Goal: Use online tool/utility: Use online tool/utility

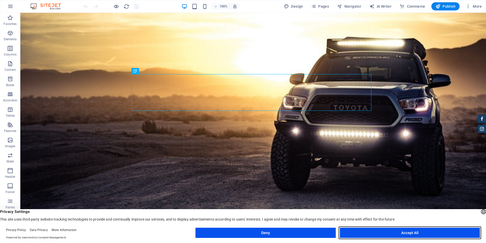
click at [416, 235] on button "Accept All" at bounding box center [410, 232] width 140 height 10
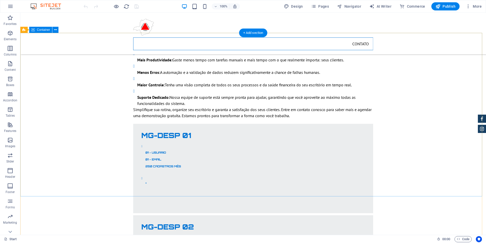
scroll to position [1570, 0]
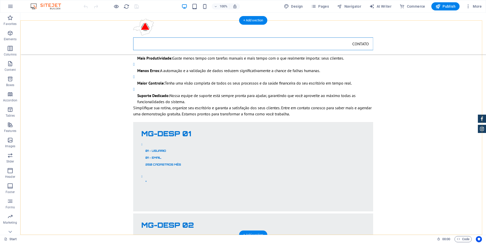
click at [255, 233] on div "+ Add section" at bounding box center [253, 234] width 28 height 9
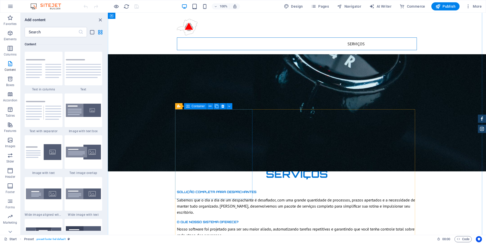
scroll to position [1264, 0]
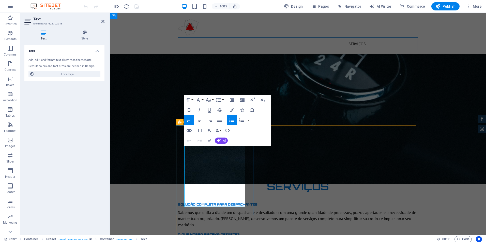
drag, startPoint x: 197, startPoint y: 186, endPoint x: 180, endPoint y: 185, distance: 17.4
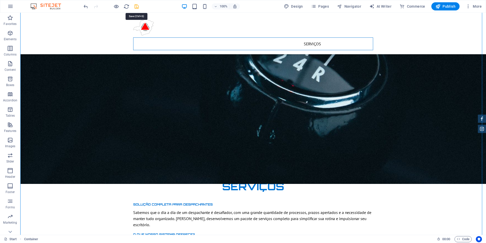
click at [135, 7] on icon "save" at bounding box center [137, 7] width 6 height 6
checkbox input "false"
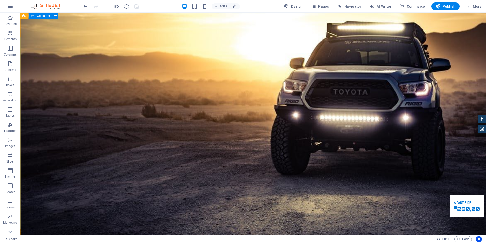
scroll to position [0, 0]
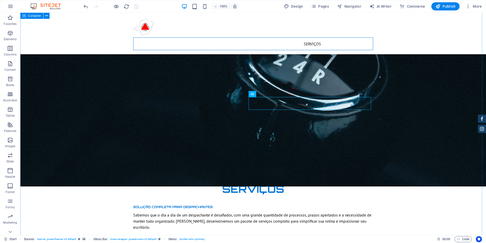
scroll to position [1255, 0]
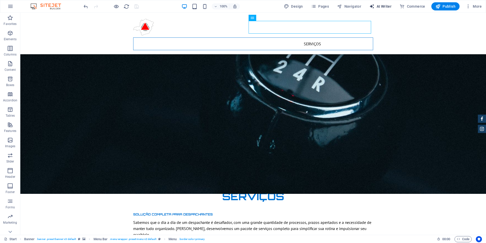
click at [382, 6] on span "AI Writer" at bounding box center [381, 6] width 22 height 5
select select "English"
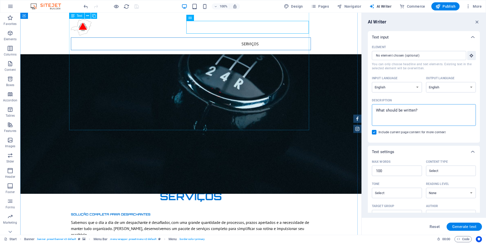
drag, startPoint x: 456, startPoint y: 124, endPoint x: 223, endPoint y: 112, distance: 233.3
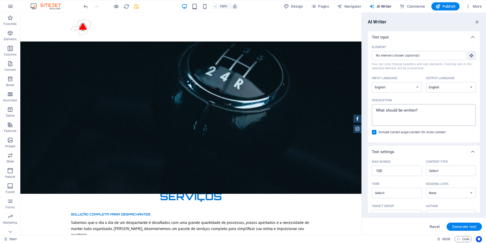
type textarea "x"
drag, startPoint x: 425, startPoint y: 123, endPoint x: 284, endPoint y: 114, distance: 141.3
type textarea "c"
type textarea "x"
type textarea "cr"
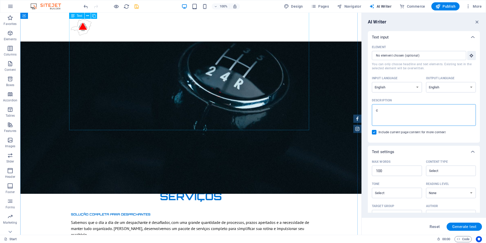
type textarea "x"
type textarea "cri"
type textarea "x"
type textarea "cria"
type textarea "x"
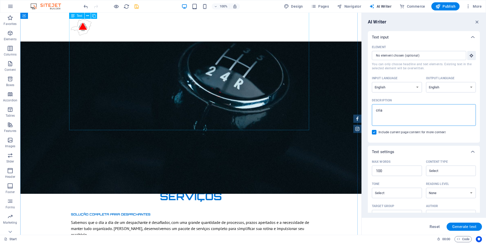
type textarea "criar"
type textarea "x"
type textarea "criar"
type textarea "x"
type textarea "criar t"
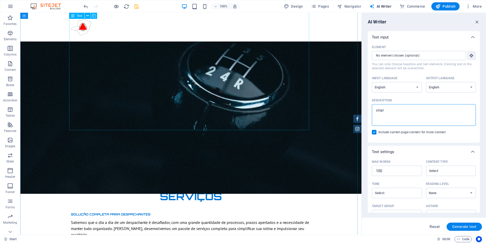
type textarea "x"
type textarea "criar te"
type textarea "x"
type textarea "criar tel"
type textarea "x"
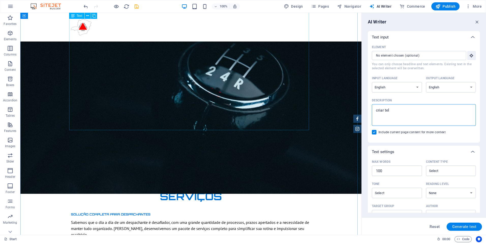
type textarea "criar tela"
type textarea "x"
type textarea "criar tela"
type textarea "x"
type textarea "criar tela d"
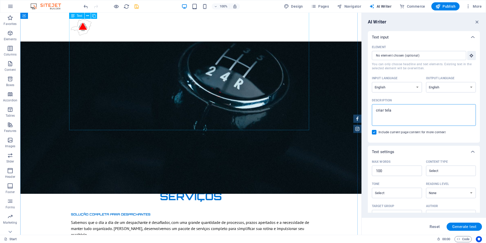
type textarea "x"
type textarea "criar tela de"
type textarea "x"
type textarea "criar tela de"
type textarea "x"
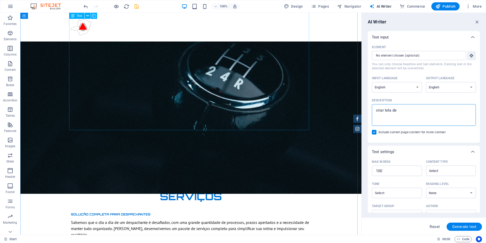
type textarea "criar tela de l"
type textarea "x"
type textarea "criar tela de lo"
type textarea "x"
type textarea "criar tela de log"
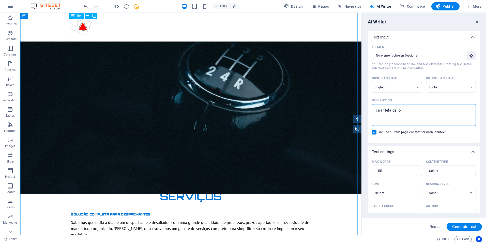
type textarea "x"
type textarea "criar tela de logi"
type textarea "x"
type textarea "criar tela de logim"
type textarea "x"
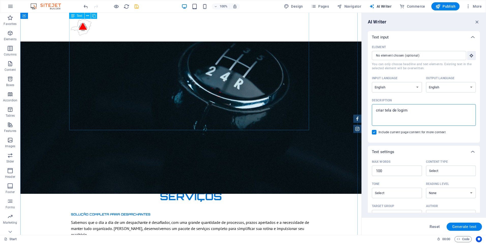
type textarea "criar tela de logim="
type textarea "x"
type textarea "criar tela de logim=n"
type textarea "x"
type textarea "criar tela de logim="
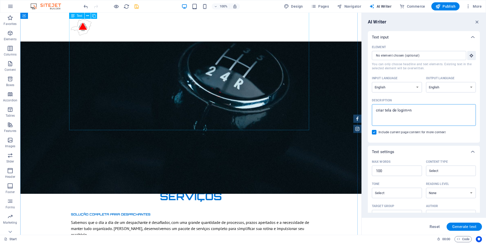
type textarea "x"
type textarea "criar tela de logim"
type textarea "x"
type textarea "criar tela de logi"
type textarea "x"
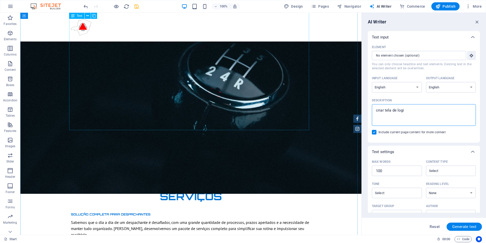
type textarea "criar tela de login"
type textarea "x"
type textarea "criar tela de login"
click at [466, 228] on span "Generate text" at bounding box center [465, 226] width 24 height 4
type textarea "x"
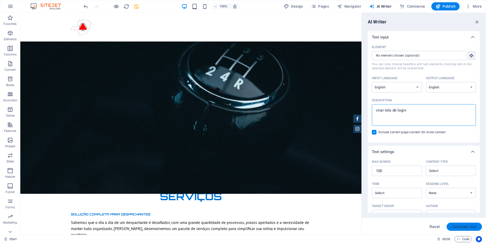
type textarea "x"
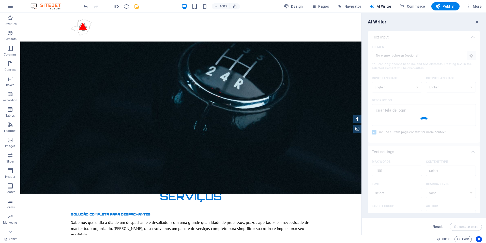
type textarea "x"
type textarea "To enhance user experience, it's essential to implement a streamlined login int…"
type textarea "x"
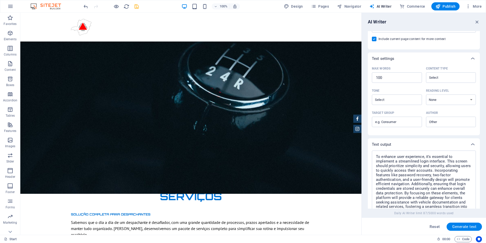
scroll to position [141, 0]
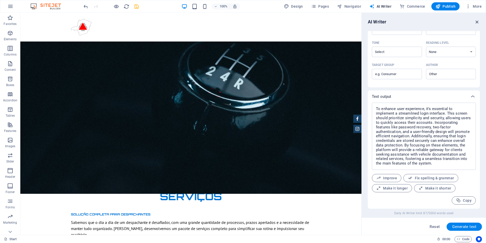
click at [478, 20] on icon "button" at bounding box center [478, 22] width 6 height 6
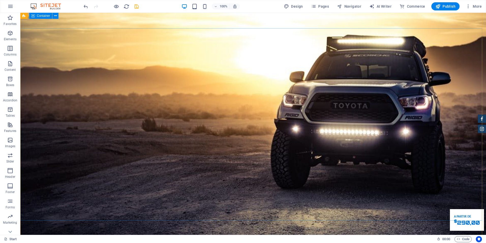
scroll to position [0, 0]
